Goal: Check status: Check status

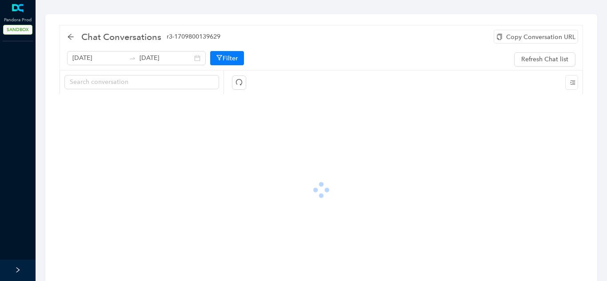
type input "[DATE]"
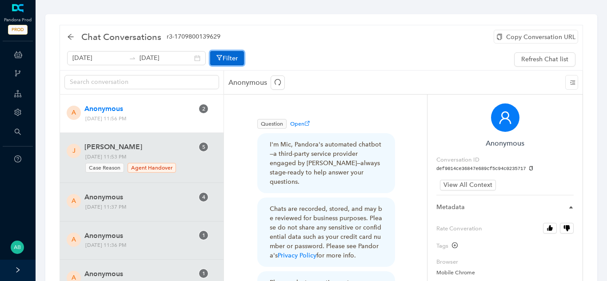
click at [219, 52] on button "Filter" at bounding box center [227, 58] width 34 height 14
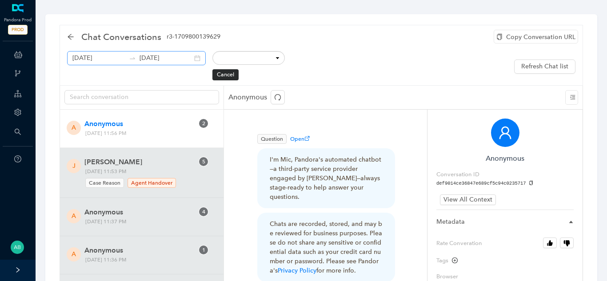
click at [184, 59] on div "[DATE] [DATE]" at bounding box center [136, 58] width 139 height 14
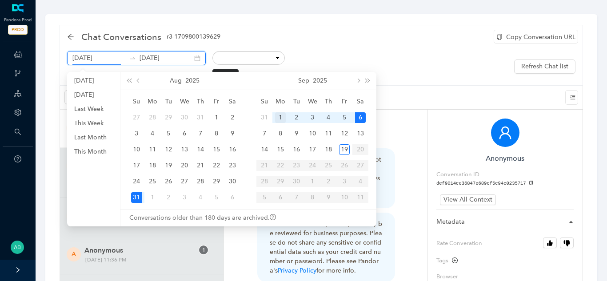
type input "[DATE]"
click at [280, 120] on div "1" at bounding box center [280, 117] width 11 height 11
type input "[DATE]"
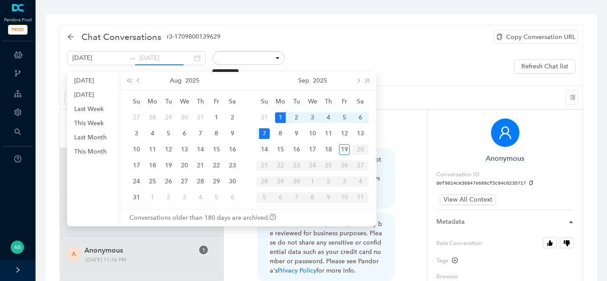
click at [268, 133] on div "7" at bounding box center [264, 133] width 11 height 11
